Goal: Information Seeking & Learning: Check status

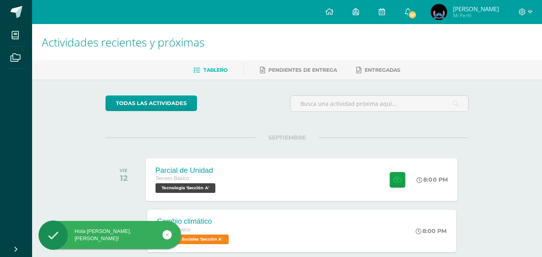
click at [206, 188] on span "Tecnología 'Sección A'" at bounding box center [186, 188] width 60 height 10
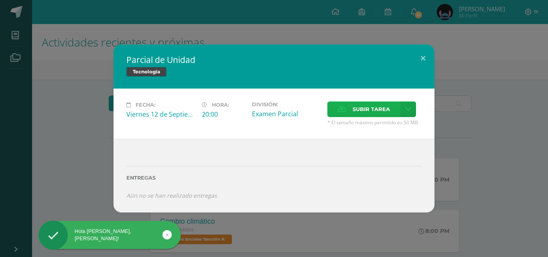
click at [358, 102] on span "Subir tarea" at bounding box center [371, 109] width 37 height 15
click at [0, 0] on input "Subir tarea" at bounding box center [0, 0] width 0 height 0
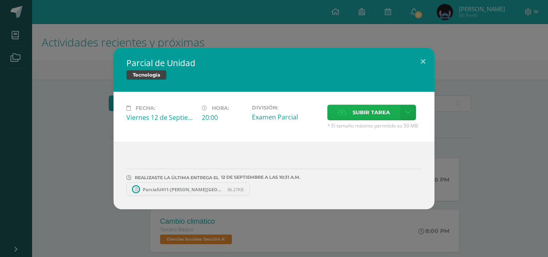
click at [353, 108] on span "Subir tarea" at bounding box center [371, 112] width 37 height 15
click at [0, 0] on input "Subir tarea" at bounding box center [0, 0] width 0 height 0
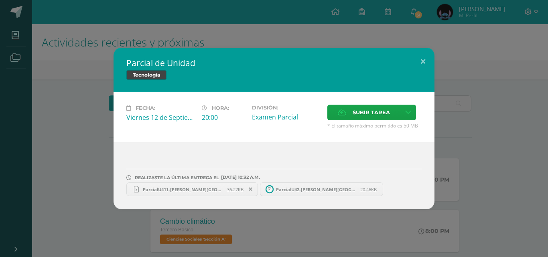
click at [214, 187] on span "ParcialU411-Trinidad Juracán.xlsx" at bounding box center [183, 190] width 88 height 6
click at [249, 190] on icon at bounding box center [251, 190] width 4 height 6
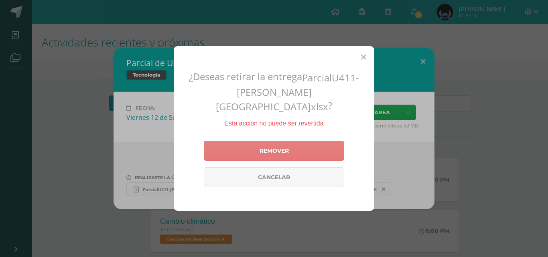
click at [305, 141] on link "Remover" at bounding box center [274, 151] width 141 height 20
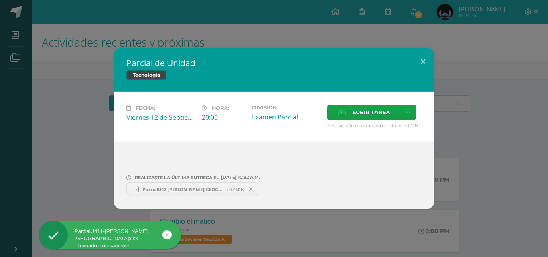
click at [354, 104] on div "Fecha: Viernes 12 de Septiembre Hora: 20:00 División: Examen Parcial Cancelar" at bounding box center [274, 117] width 321 height 50
click at [354, 110] on span "Subir tarea" at bounding box center [371, 112] width 37 height 15
click at [0, 0] on input "Subir tarea" at bounding box center [0, 0] width 0 height 0
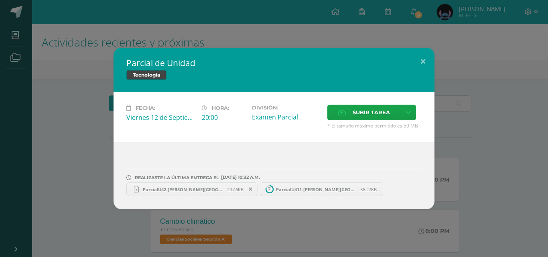
click at [200, 189] on span "ParcialU42-Trinidad Juracán.xlsx" at bounding box center [183, 190] width 88 height 6
click at [304, 187] on span "ParcialU411-Trinidad Juracán.xlsx" at bounding box center [316, 190] width 88 height 6
click at [382, 189] on icon at bounding box center [384, 190] width 4 height 6
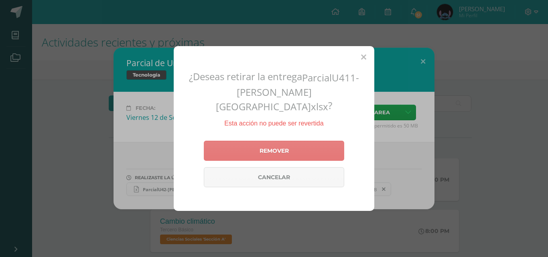
click at [324, 149] on link "Remover" at bounding box center [274, 151] width 141 height 20
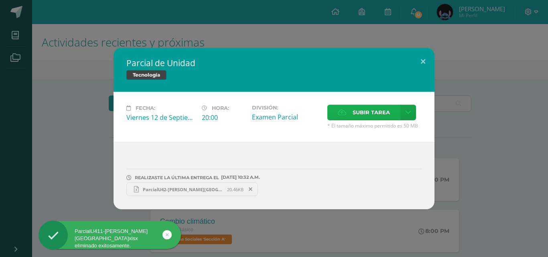
click at [350, 110] on label "Subir tarea" at bounding box center [364, 113] width 73 height 16
click at [0, 0] on input "Subir tarea" at bounding box center [0, 0] width 0 height 0
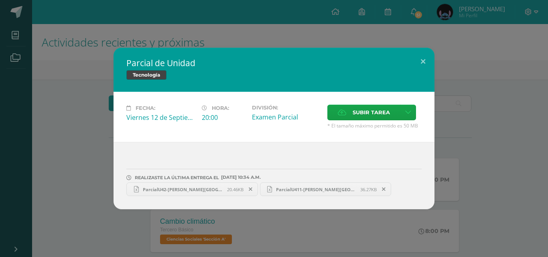
click at [298, 192] on span "ParcialU411-Trinidad Juracán.xlsx" at bounding box center [316, 190] width 88 height 6
click at [273, 188] on span "ParcialU411-Trinidad Juracán.xlsx" at bounding box center [316, 190] width 88 height 6
click at [423, 68] on button at bounding box center [423, 61] width 23 height 27
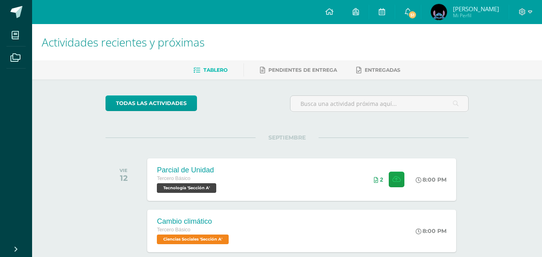
click at [534, 12] on div at bounding box center [525, 12] width 33 height 24
click at [524, 12] on icon at bounding box center [522, 11] width 7 height 7
click at [486, 57] on link "Cerrar sesión" at bounding box center [500, 55] width 63 height 12
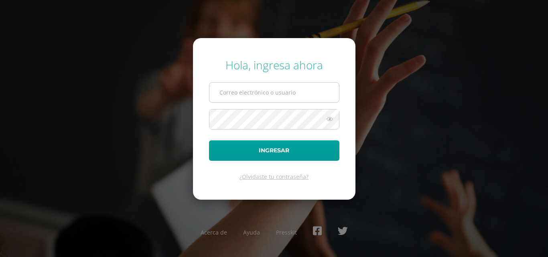
click at [263, 101] on input "text" at bounding box center [275, 93] width 130 height 20
click at [275, 97] on input "text" at bounding box center [275, 93] width 130 height 20
type input "202203@maiagt.org"
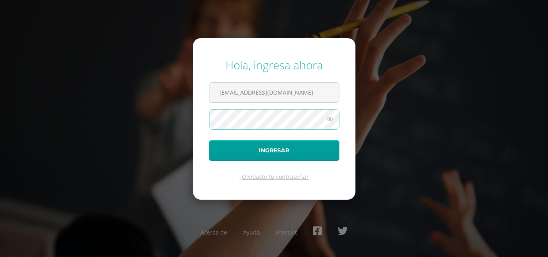
click at [209, 141] on button "Ingresar" at bounding box center [274, 151] width 130 height 20
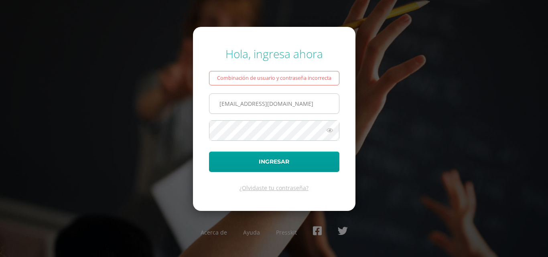
click at [237, 109] on input "202203@maiagt.org" at bounding box center [275, 104] width 130 height 20
type input "2022039@maiagt.org"
click at [209, 152] on button "Ingresar" at bounding box center [274, 162] width 130 height 20
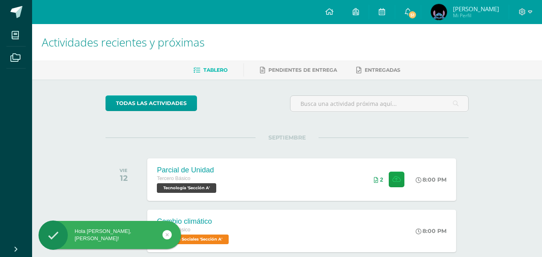
click at [468, 14] on span "Mi Perfil" at bounding box center [476, 15] width 46 height 7
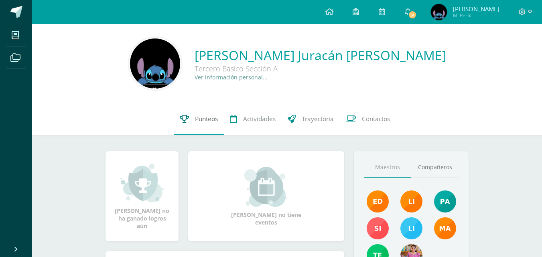
click at [208, 114] on link "Punteos" at bounding box center [199, 119] width 50 height 32
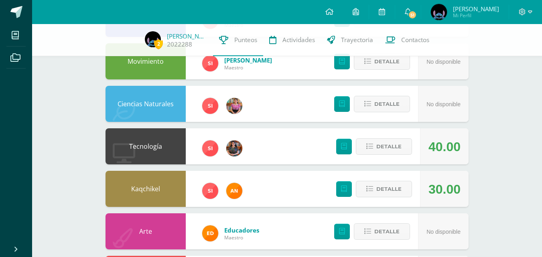
scroll to position [90, 0]
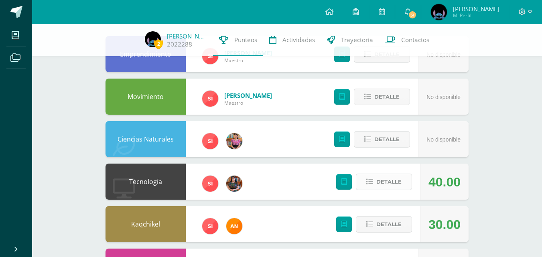
click at [385, 179] on span "Detalle" at bounding box center [389, 182] width 25 height 15
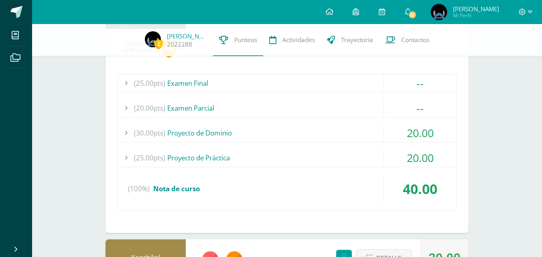
scroll to position [304, 0]
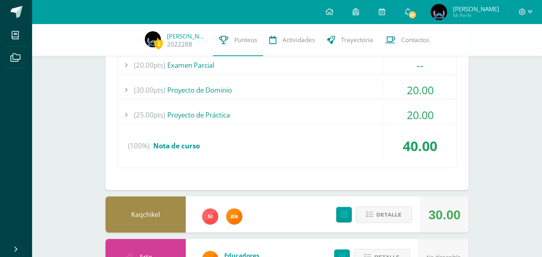
click at [322, 95] on div "(30.00pts) Proyecto de Dominio" at bounding box center [287, 90] width 338 height 18
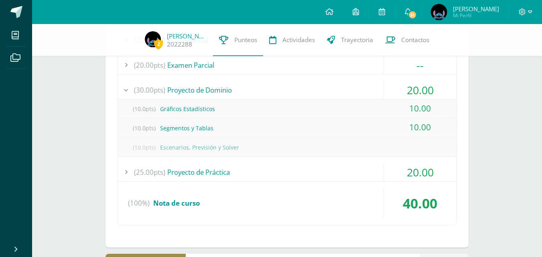
click at [261, 176] on div "(25.00pts) Proyecto de Práctica" at bounding box center [287, 172] width 338 height 18
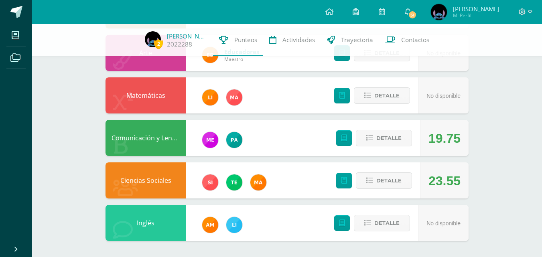
scroll to position [459, 0]
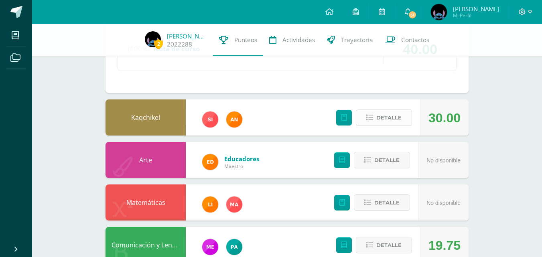
click at [394, 120] on span "Detalle" at bounding box center [389, 117] width 25 height 15
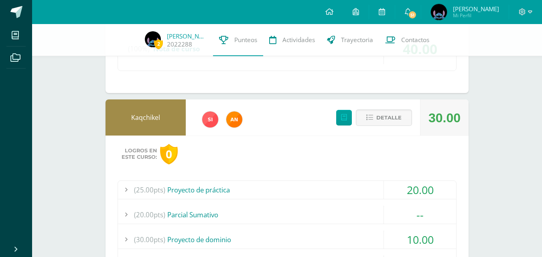
click at [318, 185] on div "(25.00pts) Proyecto de práctica" at bounding box center [287, 190] width 338 height 18
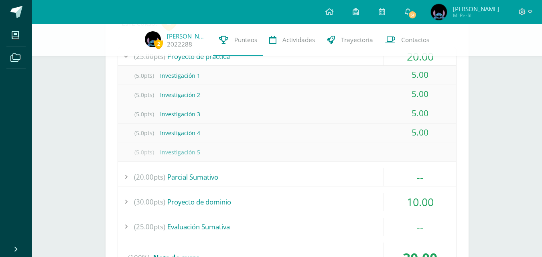
scroll to position [564, 0]
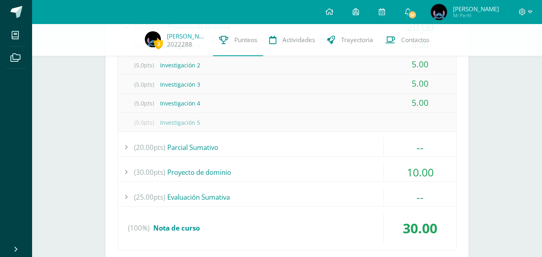
click at [298, 170] on div "(30.00pts) Proyecto de dominio" at bounding box center [287, 172] width 338 height 18
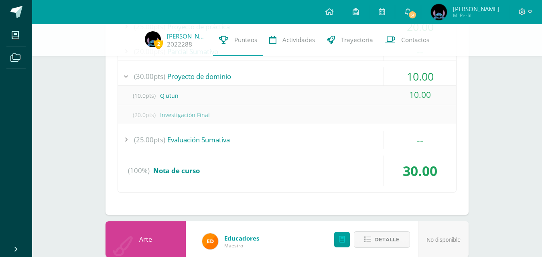
scroll to position [751, 0]
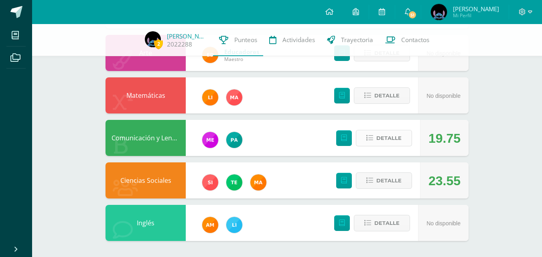
click at [390, 143] on span "Detalle" at bounding box center [389, 138] width 25 height 15
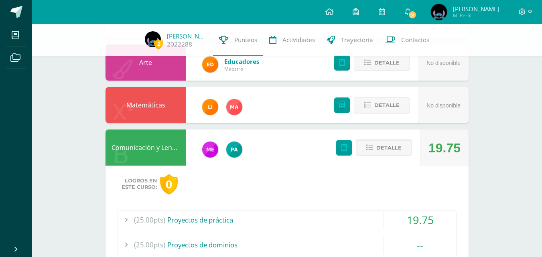
click at [341, 222] on div "(25.00pts) Proyectos de práctica" at bounding box center [287, 220] width 338 height 18
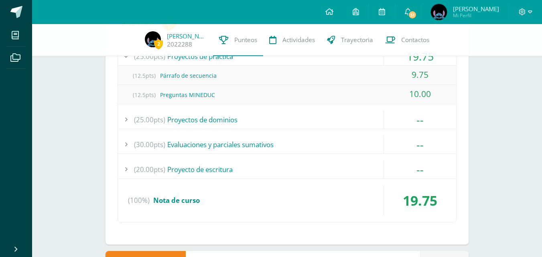
scroll to position [810, 0]
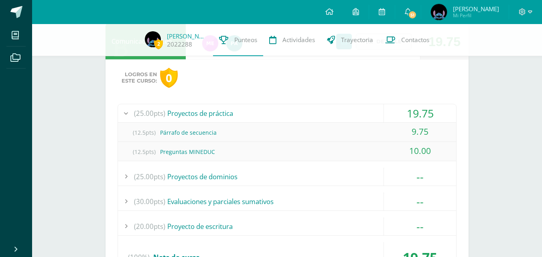
click at [198, 152] on div "(12.5pts) Preguntas MINEDUC" at bounding box center [287, 152] width 338 height 18
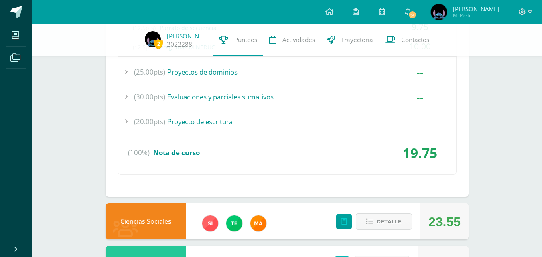
scroll to position [917, 0]
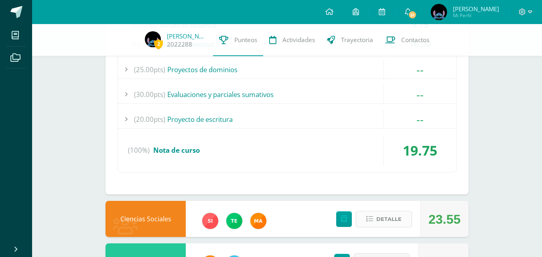
click at [392, 220] on span "Detalle" at bounding box center [389, 219] width 25 height 15
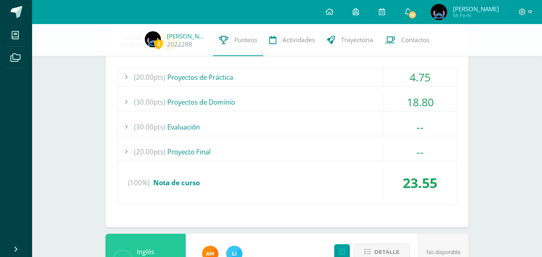
scroll to position [1024, 0]
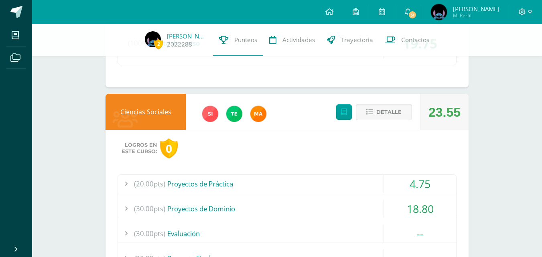
click at [336, 180] on div "(20.00pts) Proyectos de Práctica" at bounding box center [287, 184] width 338 height 18
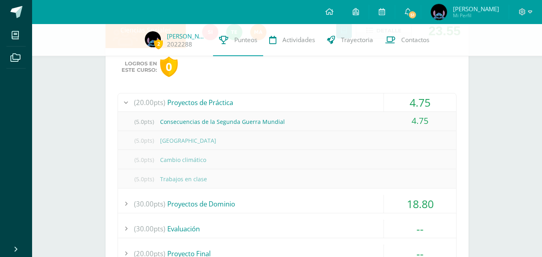
scroll to position [1092, 0]
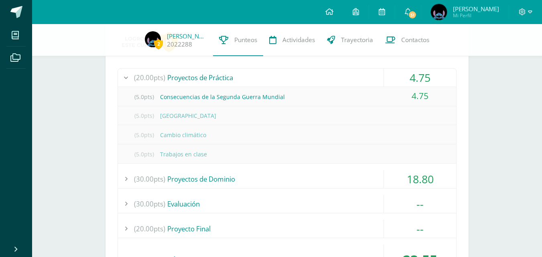
click at [339, 176] on div "(30.00pts) Proyectos de Dominio" at bounding box center [287, 179] width 338 height 18
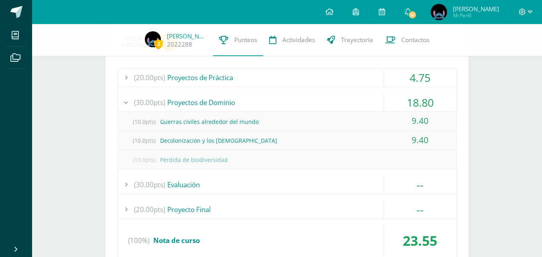
click at [295, 102] on div "(30.00pts) Proyectos de Dominio" at bounding box center [287, 103] width 338 height 18
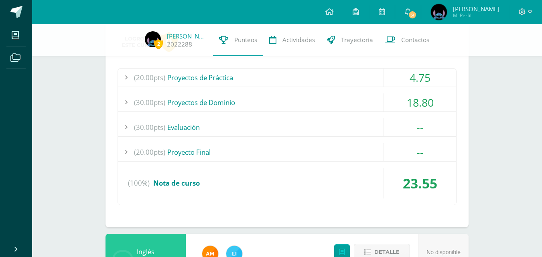
click at [295, 102] on div "(30.00pts) Proyectos de Dominio" at bounding box center [287, 103] width 338 height 18
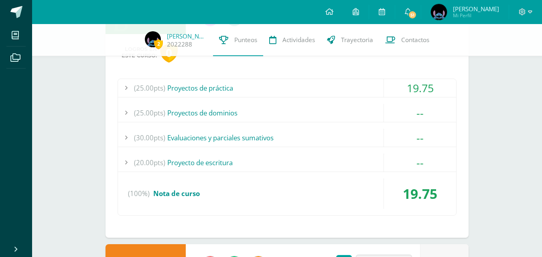
scroll to position [750, 0]
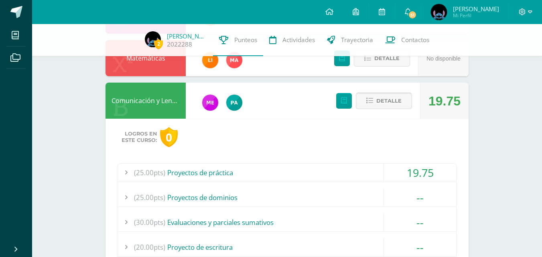
drag, startPoint x: 404, startPoint y: 95, endPoint x: 402, endPoint y: 99, distance: 4.1
click at [404, 96] on button "Detalle" at bounding box center [384, 101] width 56 height 16
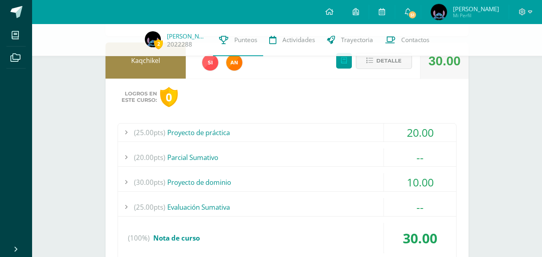
scroll to position [429, 0]
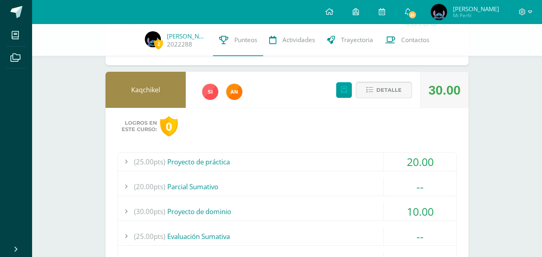
click at [396, 96] on span "Detalle" at bounding box center [389, 90] width 25 height 15
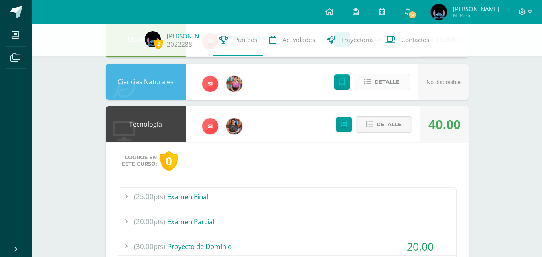
scroll to position [108, 0]
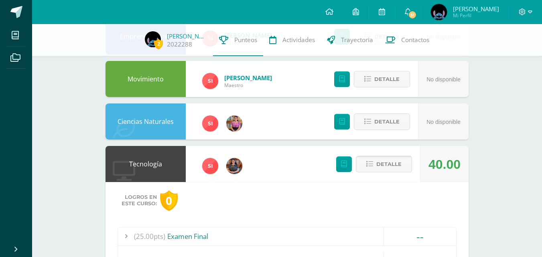
click at [379, 163] on span "Detalle" at bounding box center [389, 164] width 25 height 15
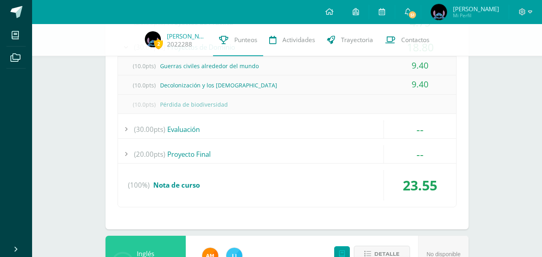
scroll to position [428, 0]
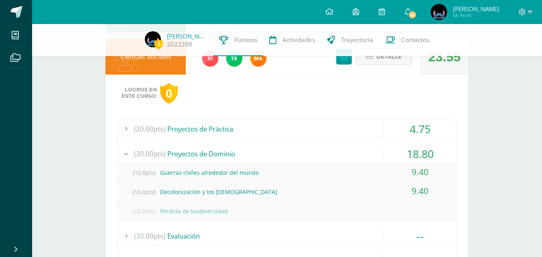
click at [385, 65] on button "Detalle" at bounding box center [384, 57] width 56 height 16
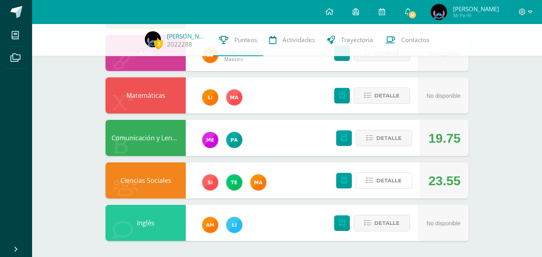
scroll to position [0, 0]
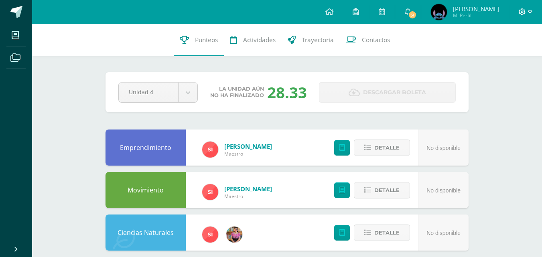
click at [526, 12] on span at bounding box center [526, 12] width 14 height 9
click at [502, 56] on span "Cerrar sesión" at bounding box center [505, 55] width 36 height 8
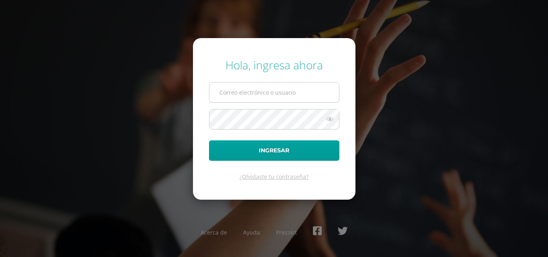
click at [277, 91] on input "text" at bounding box center [275, 93] width 130 height 20
click at [312, 91] on input "text" at bounding box center [275, 93] width 130 height 20
